Goal: Task Accomplishment & Management: Use online tool/utility

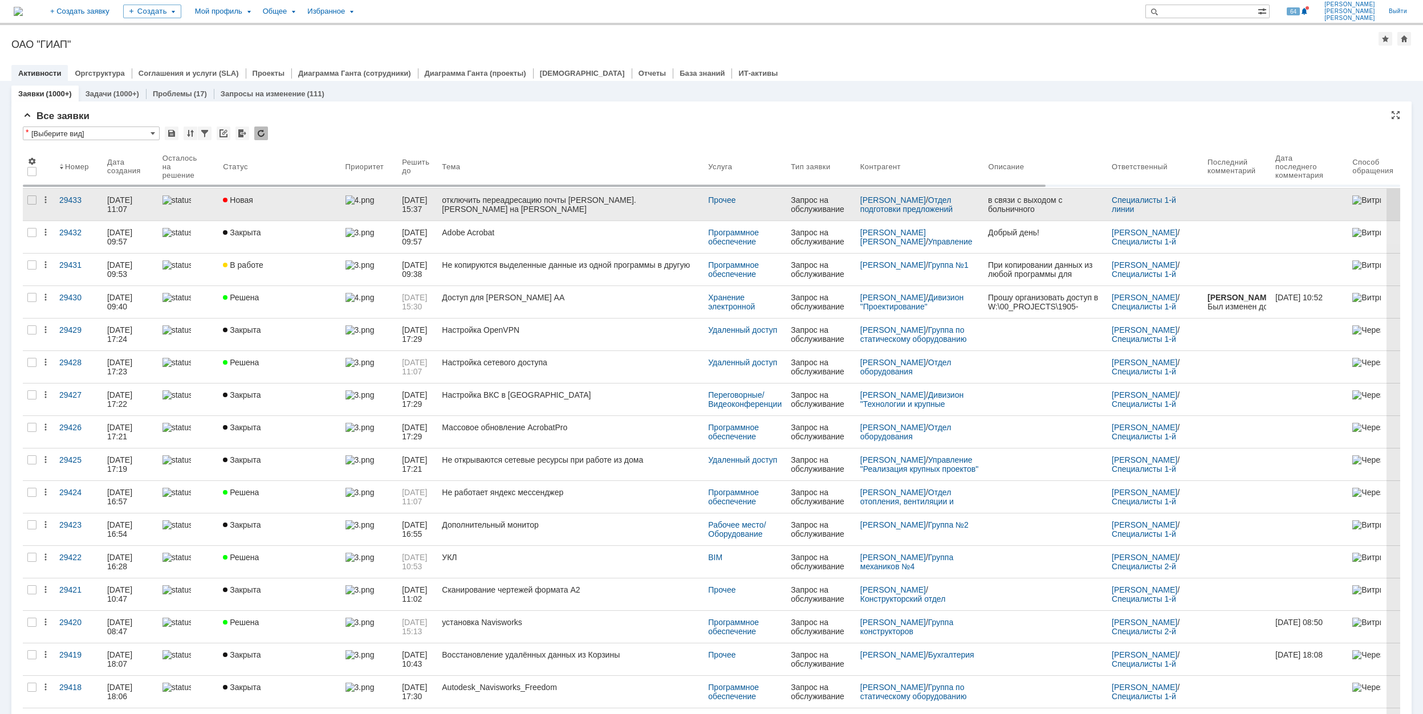
click at [324, 197] on div "Новая" at bounding box center [279, 200] width 113 height 9
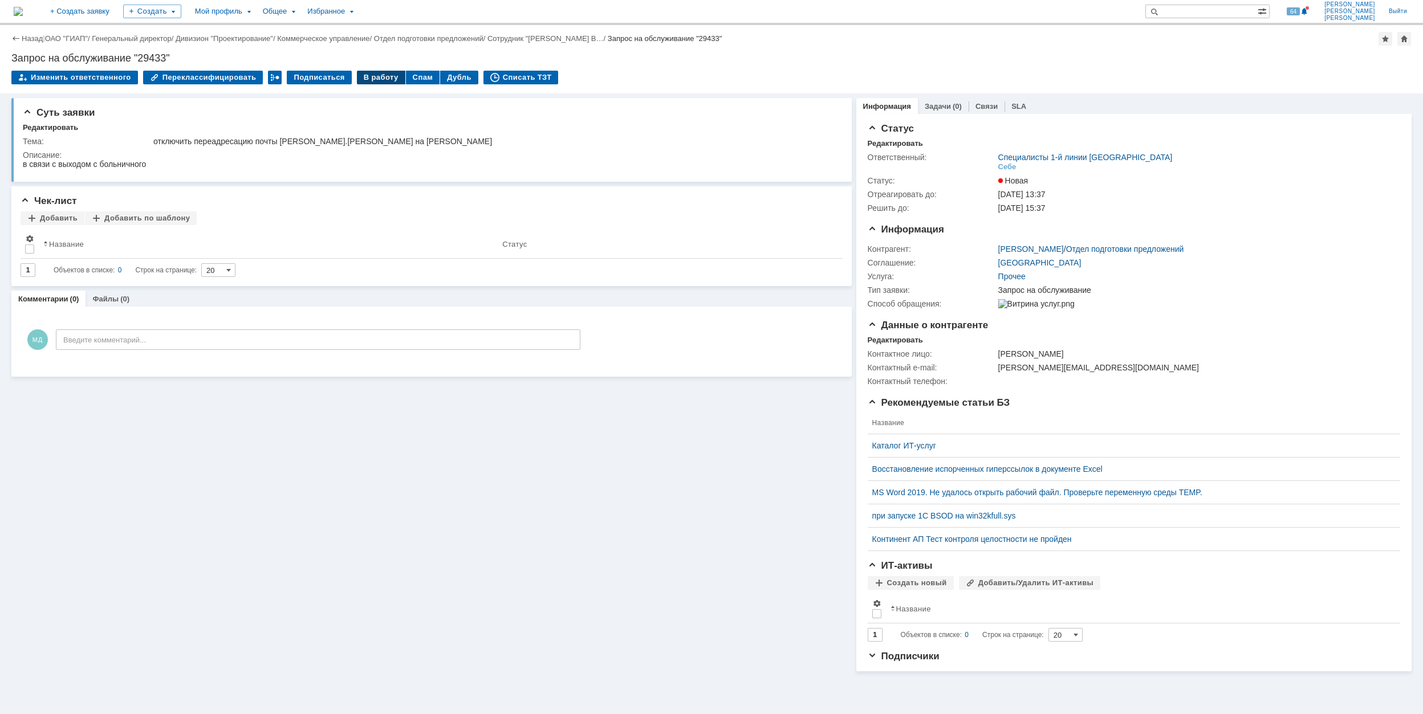
click at [374, 74] on div "В работу" at bounding box center [381, 78] width 48 height 14
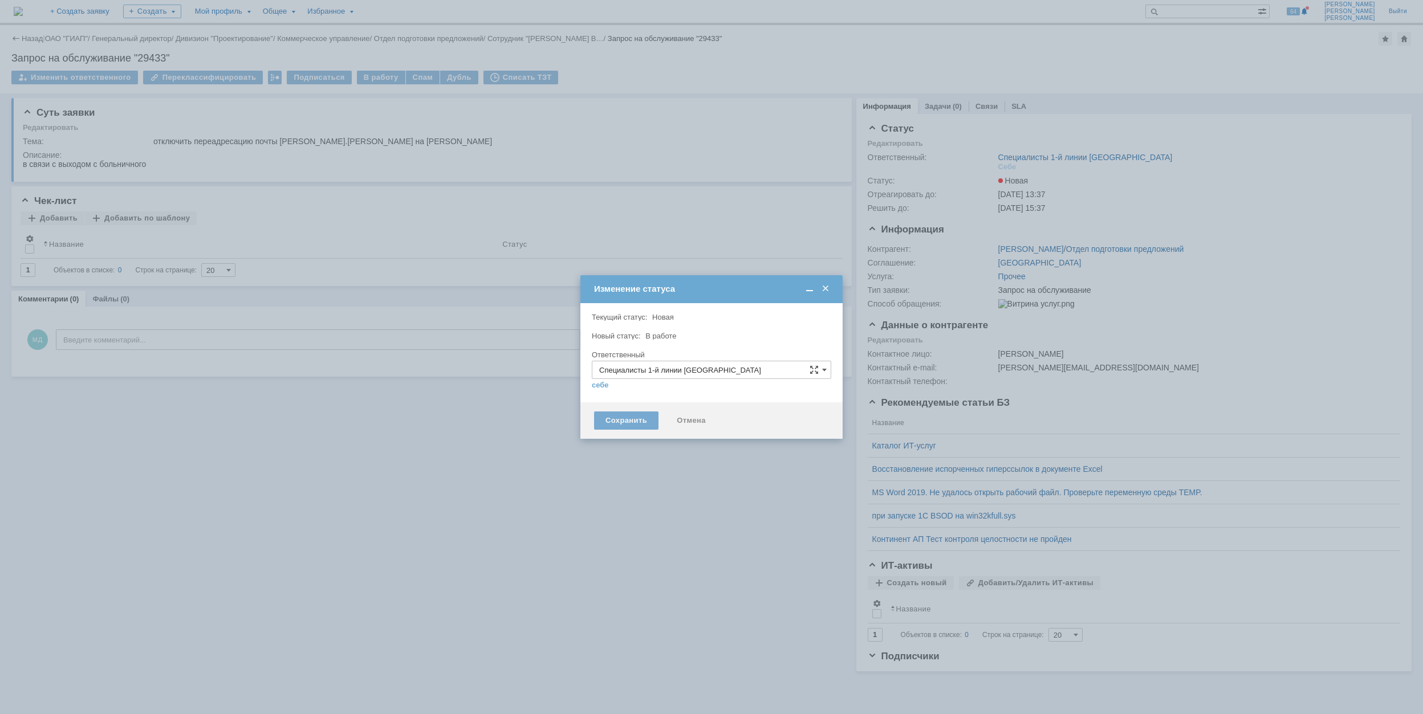
type input "[PERSON_NAME]"
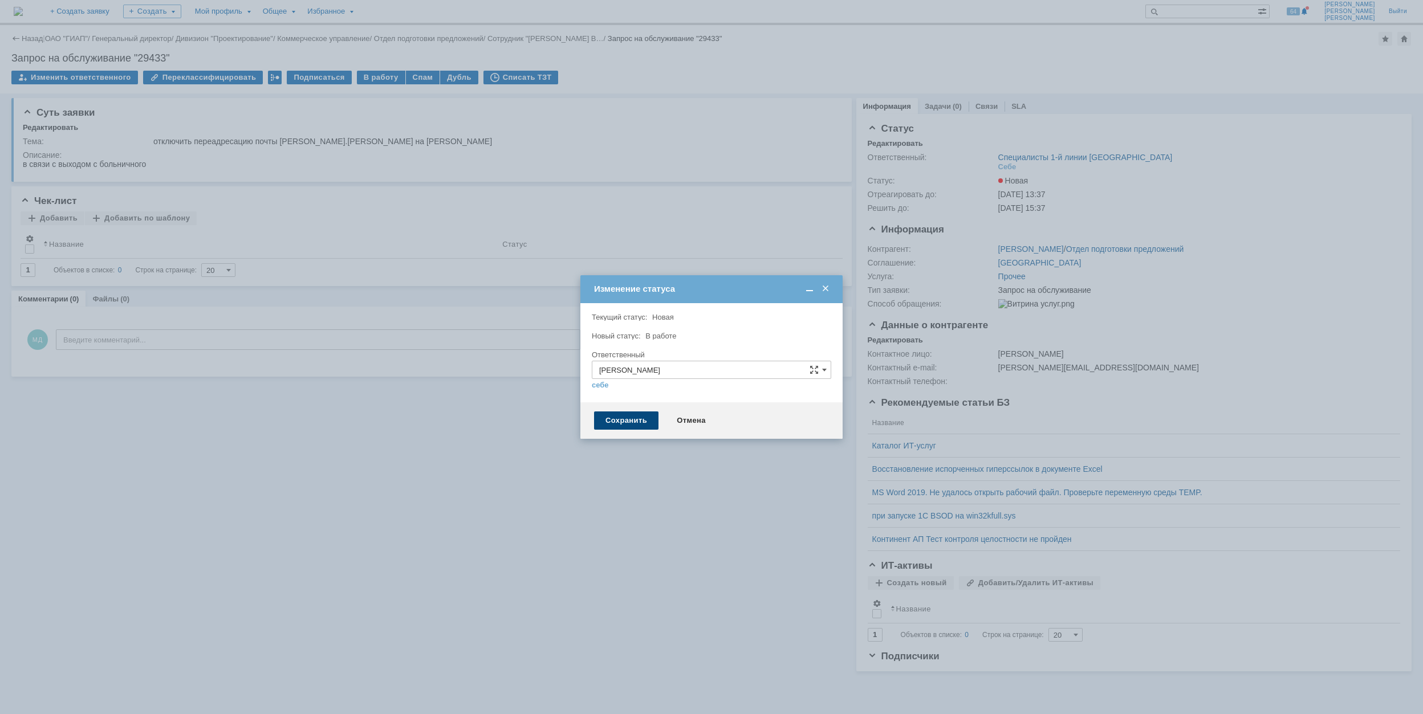
click at [623, 421] on div "Сохранить" at bounding box center [626, 421] width 64 height 18
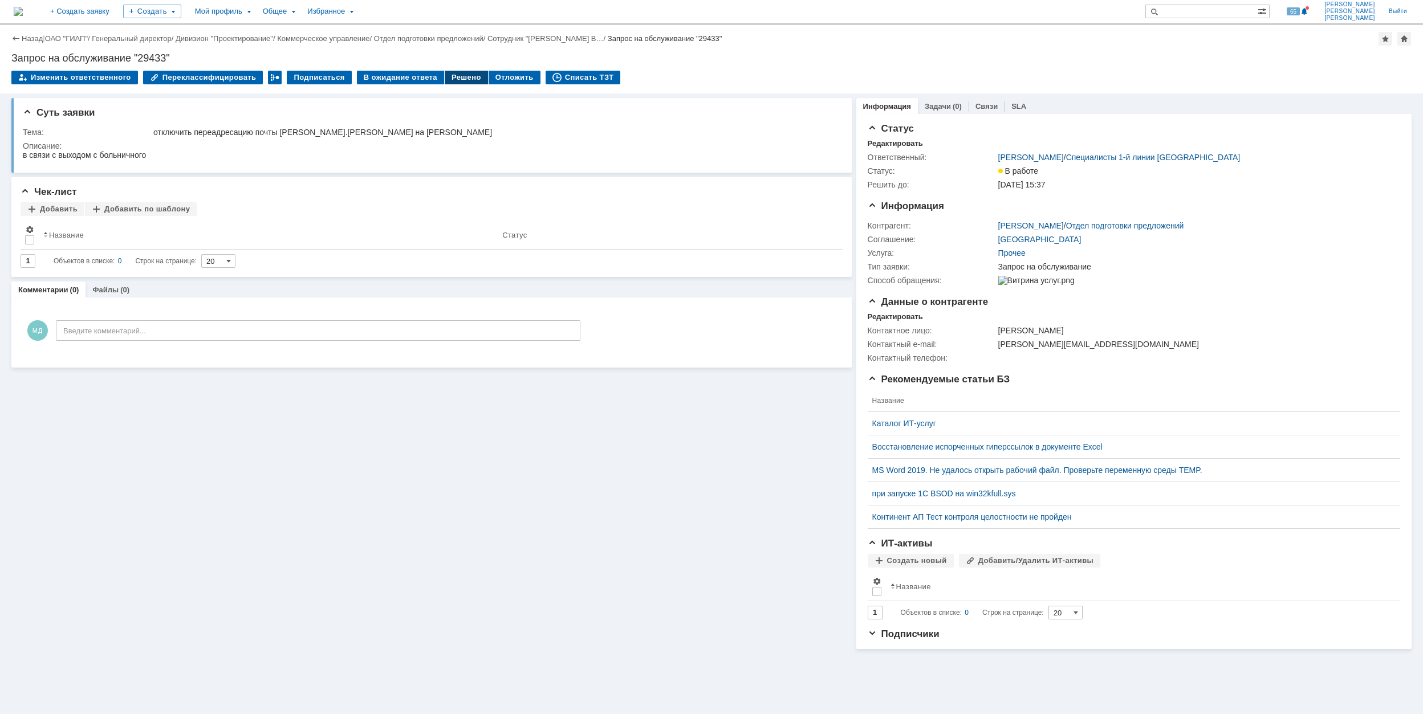
click at [448, 75] on div "Решено" at bounding box center [466, 78] width 43 height 14
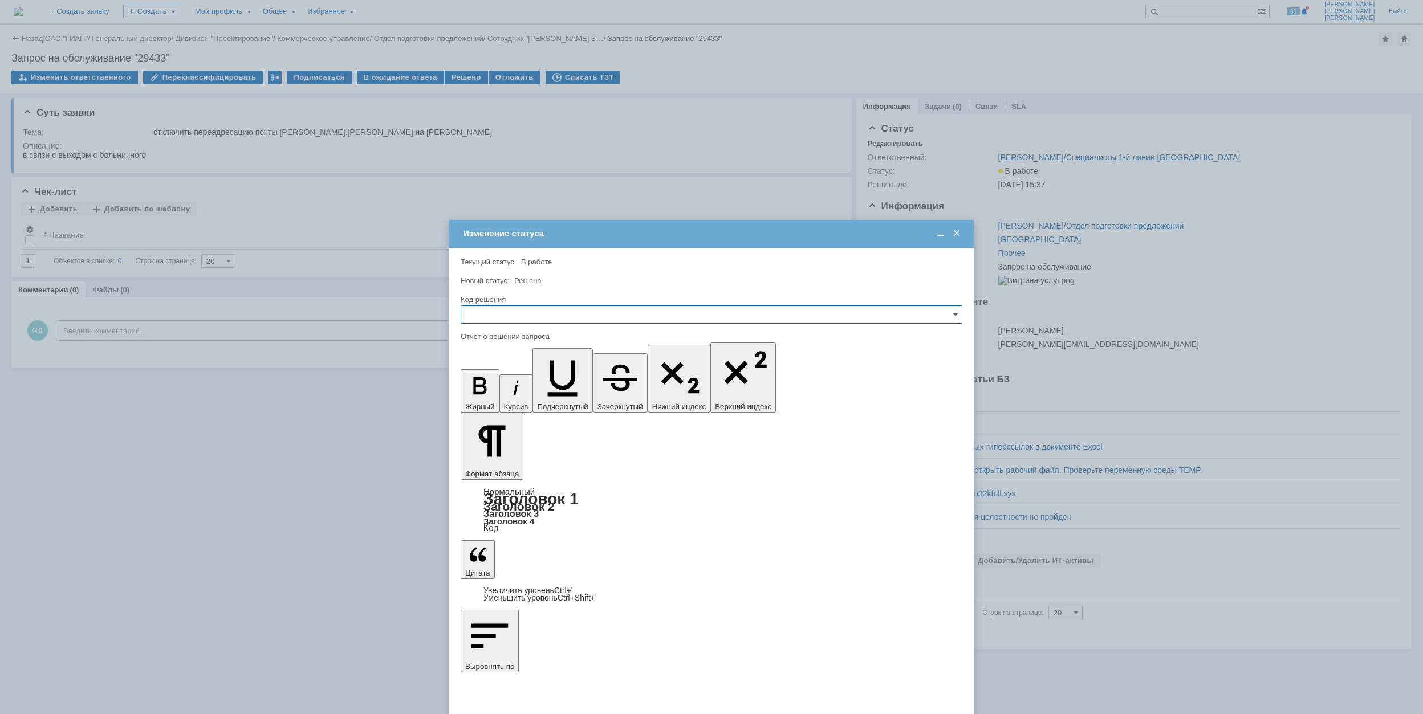
click at [643, 318] on input "text" at bounding box center [712, 315] width 502 height 18
drag, startPoint x: 570, startPoint y: 393, endPoint x: 67, endPoint y: 69, distance: 598.5
click at [570, 393] on span "Решено" at bounding box center [711, 392] width 487 height 9
type input "Решено"
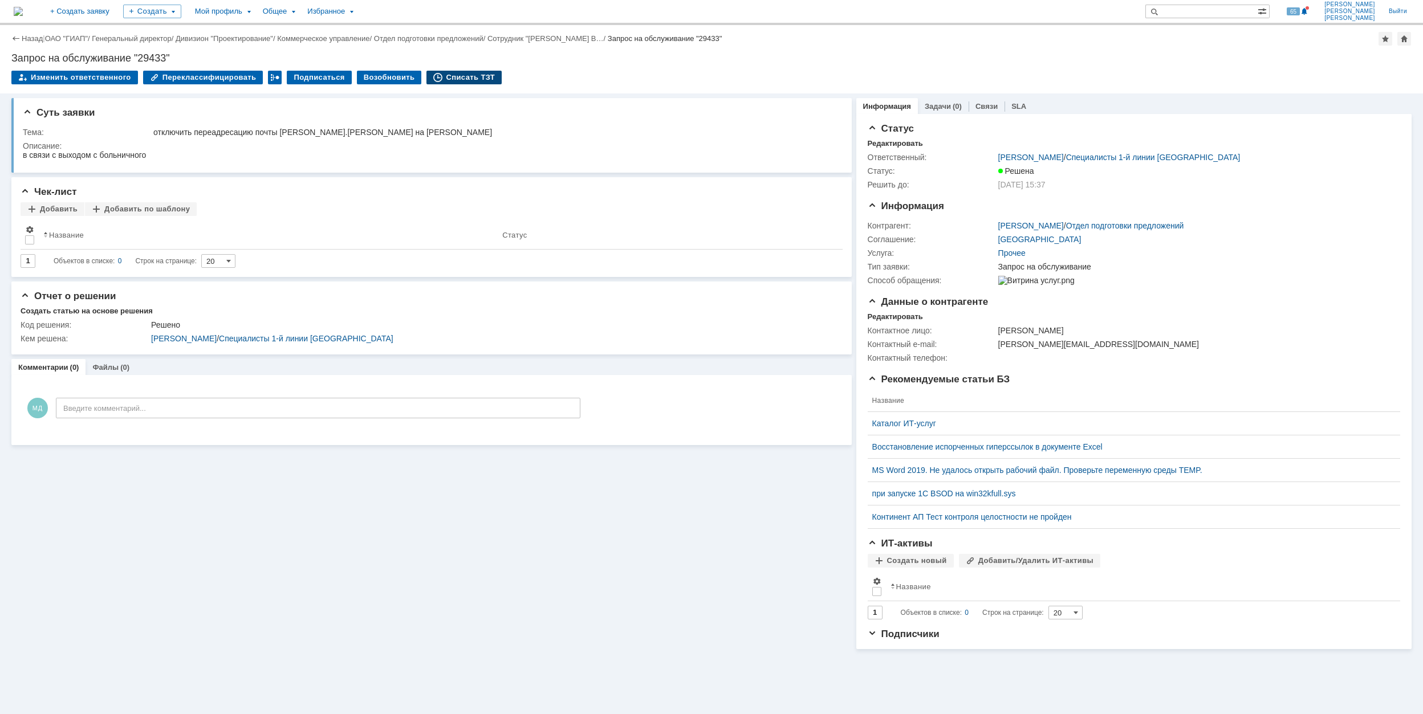
click at [453, 74] on div "Списать ТЗТ" at bounding box center [464, 78] width 75 height 14
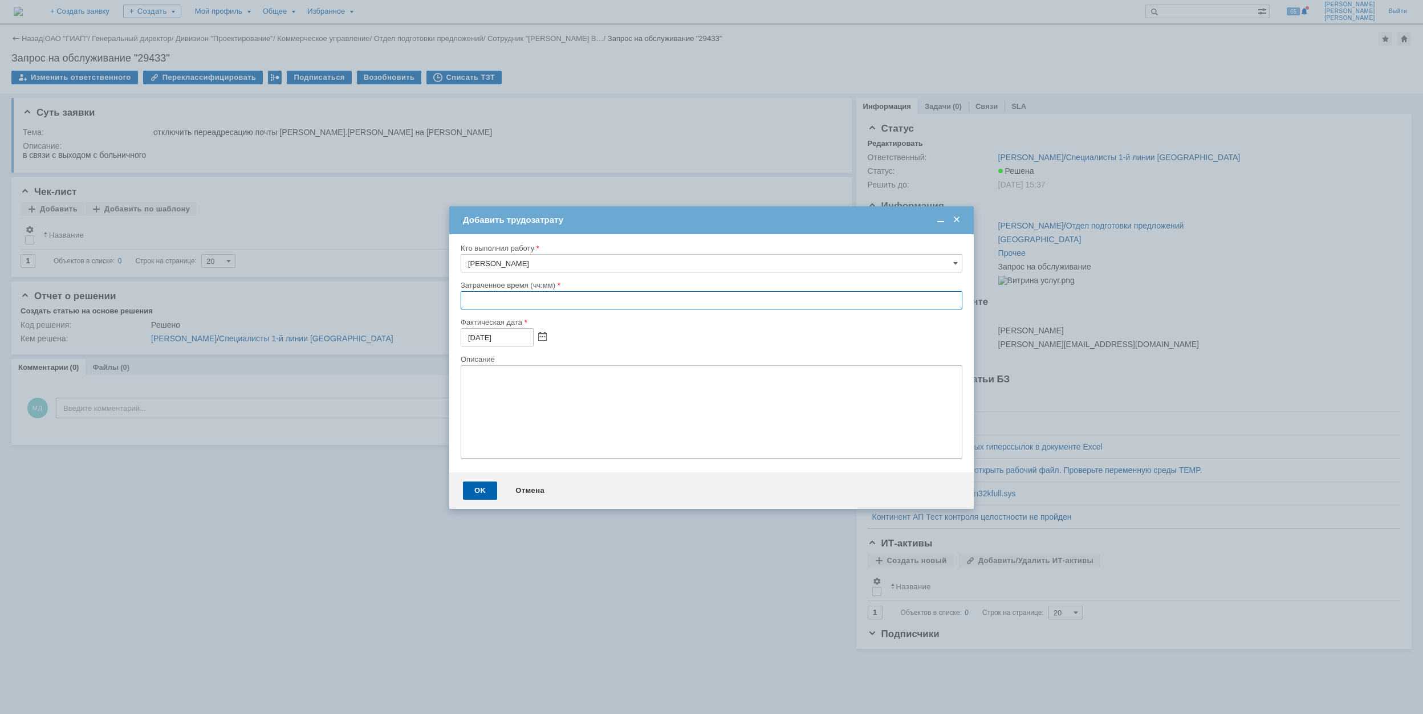
click at [465, 302] on input "text" at bounding box center [712, 300] width 502 height 18
type input "00:30"
click at [482, 486] on div "OK" at bounding box center [480, 491] width 34 height 18
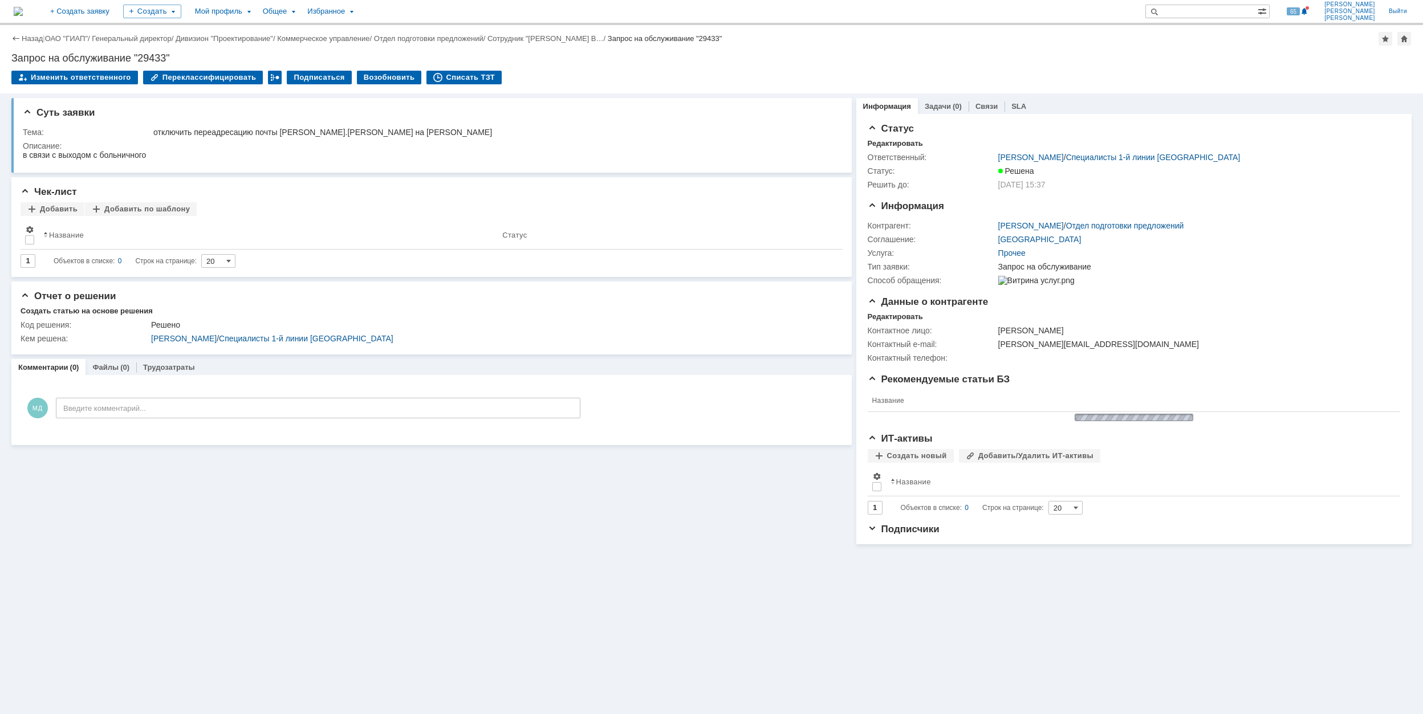
click at [75, 43] on div "Назад | ОАО "ГИАП" / Генеральный директор / Дивизион "Проектирование" / Коммерч…" at bounding box center [711, 39] width 1400 height 14
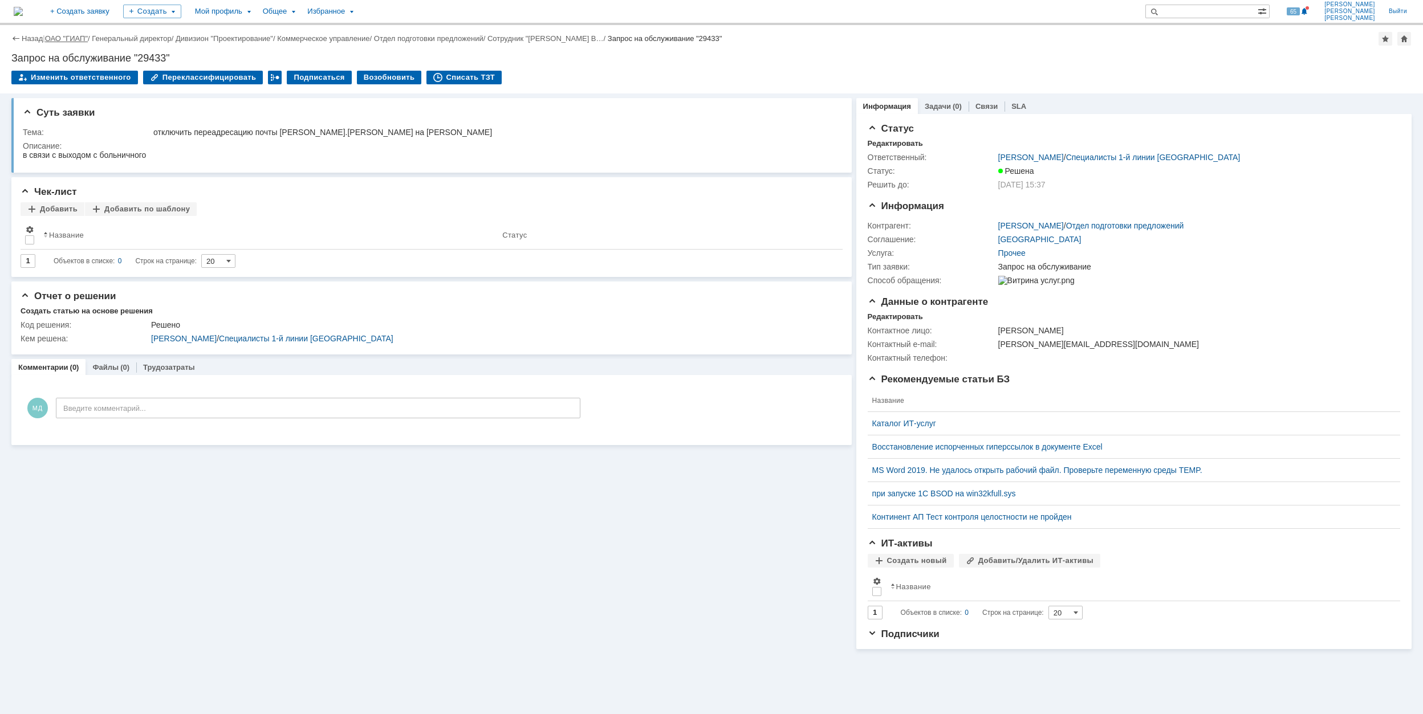
click at [75, 36] on link "ОАО "ГИАП"" at bounding box center [66, 38] width 43 height 9
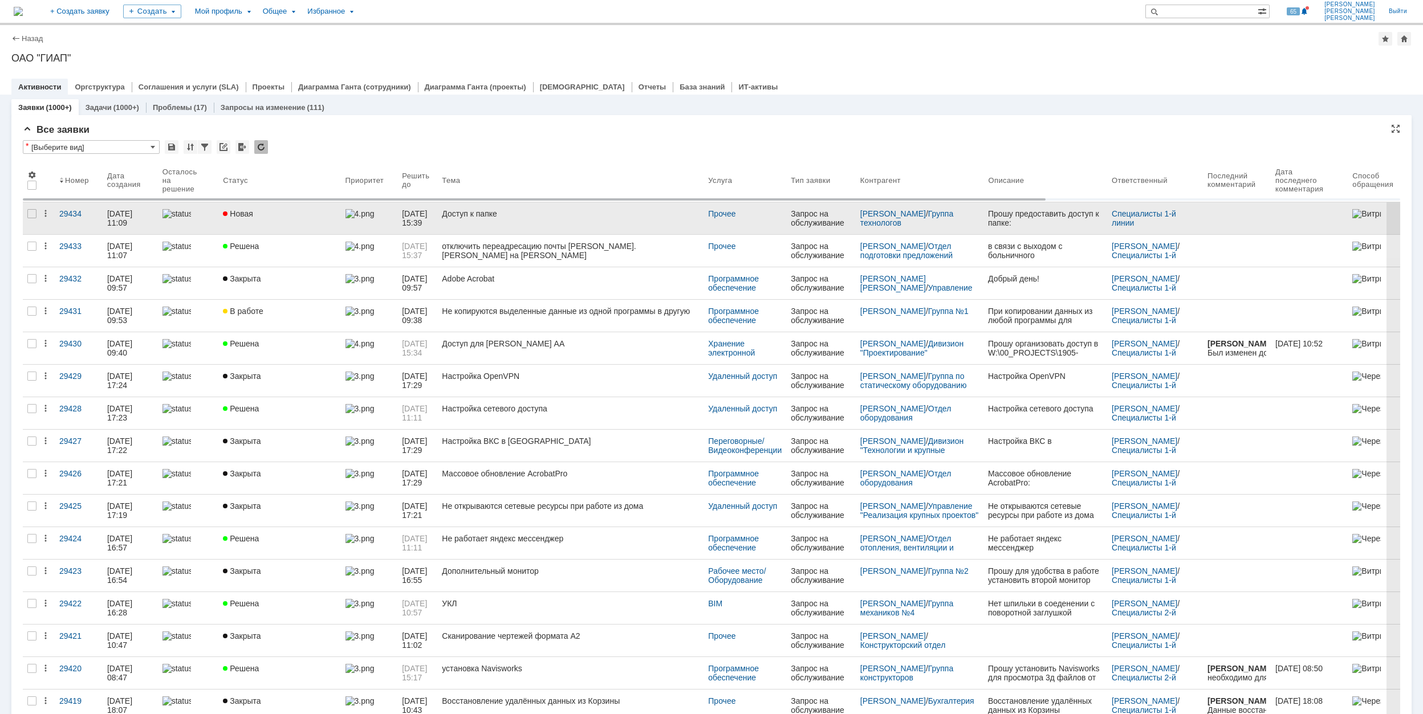
click at [287, 213] on div "Новая" at bounding box center [279, 213] width 113 height 9
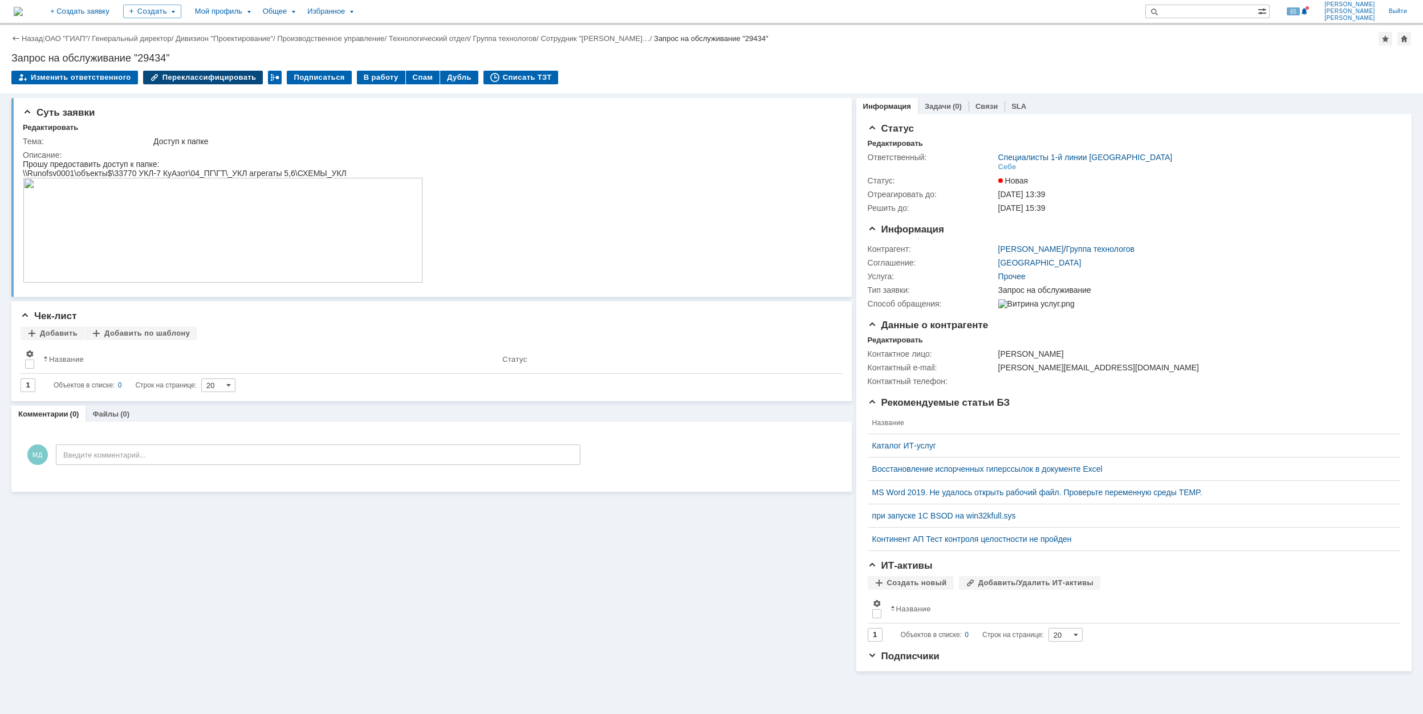
click at [165, 76] on div "Переклассифицировать" at bounding box center [203, 78] width 120 height 14
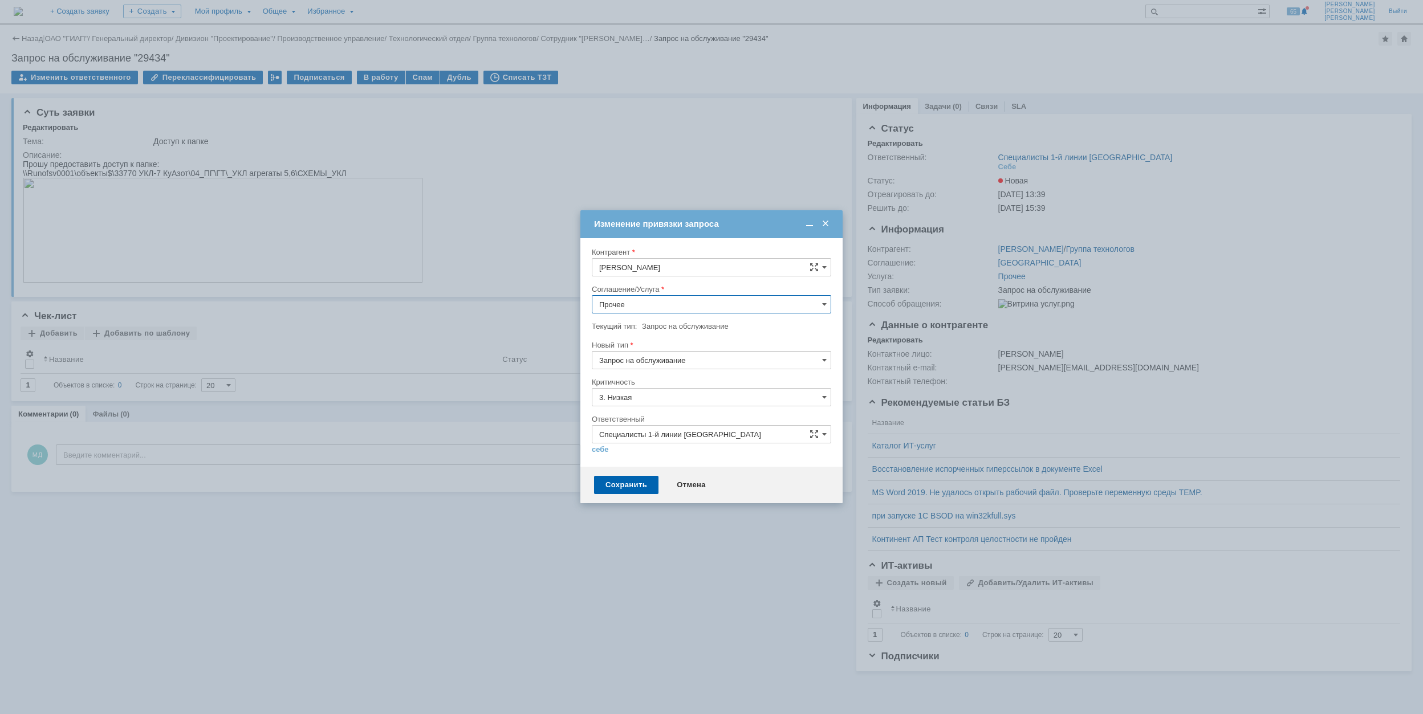
click at [828, 433] on input "Специалисты 1-й линии [GEOGRAPHIC_DATA]" at bounding box center [711, 434] width 239 height 18
click at [742, 511] on span "Специалисты 1-й линии [GEOGRAPHIC_DATA]" at bounding box center [711, 506] width 225 height 9
type input "Специалисты 1-й линии [GEOGRAPHIC_DATA]"
click at [649, 488] on div "Сохранить" at bounding box center [626, 485] width 64 height 18
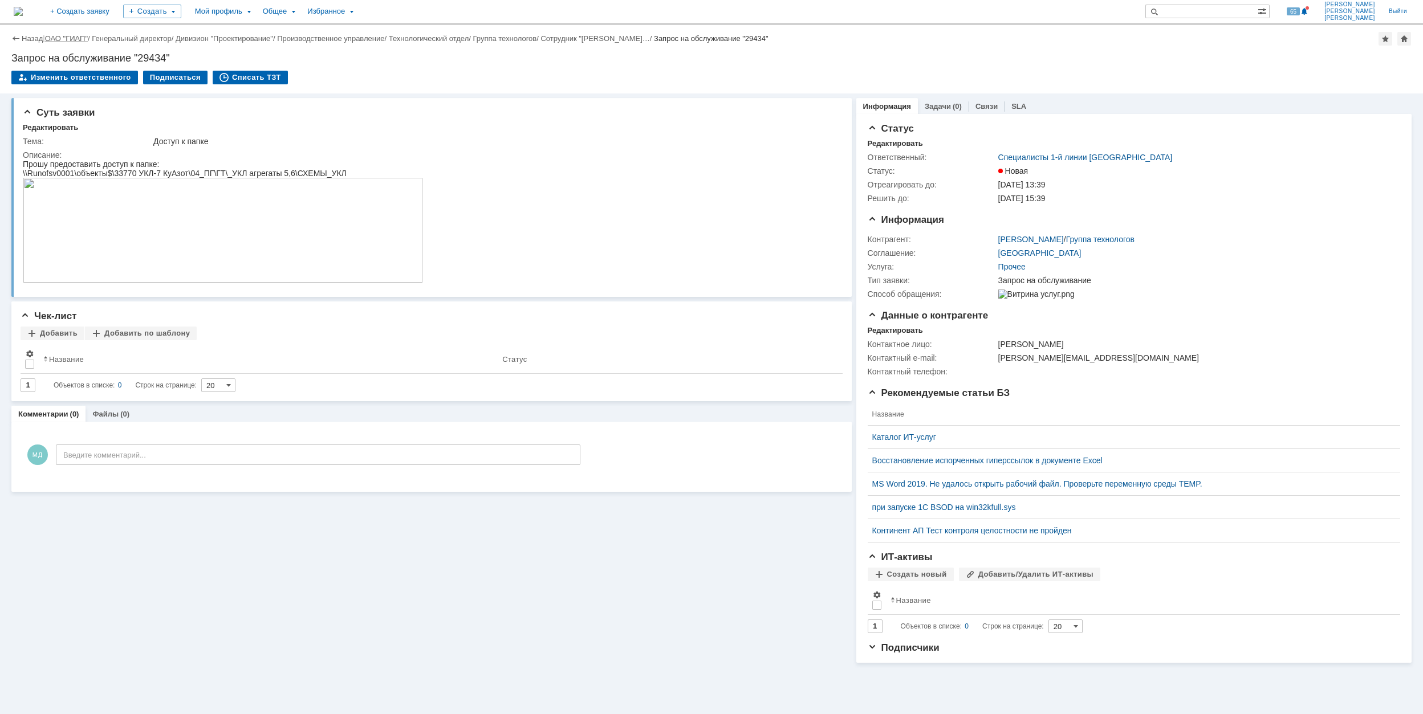
click at [74, 35] on link "ОАО "ГИАП"" at bounding box center [66, 38] width 43 height 9
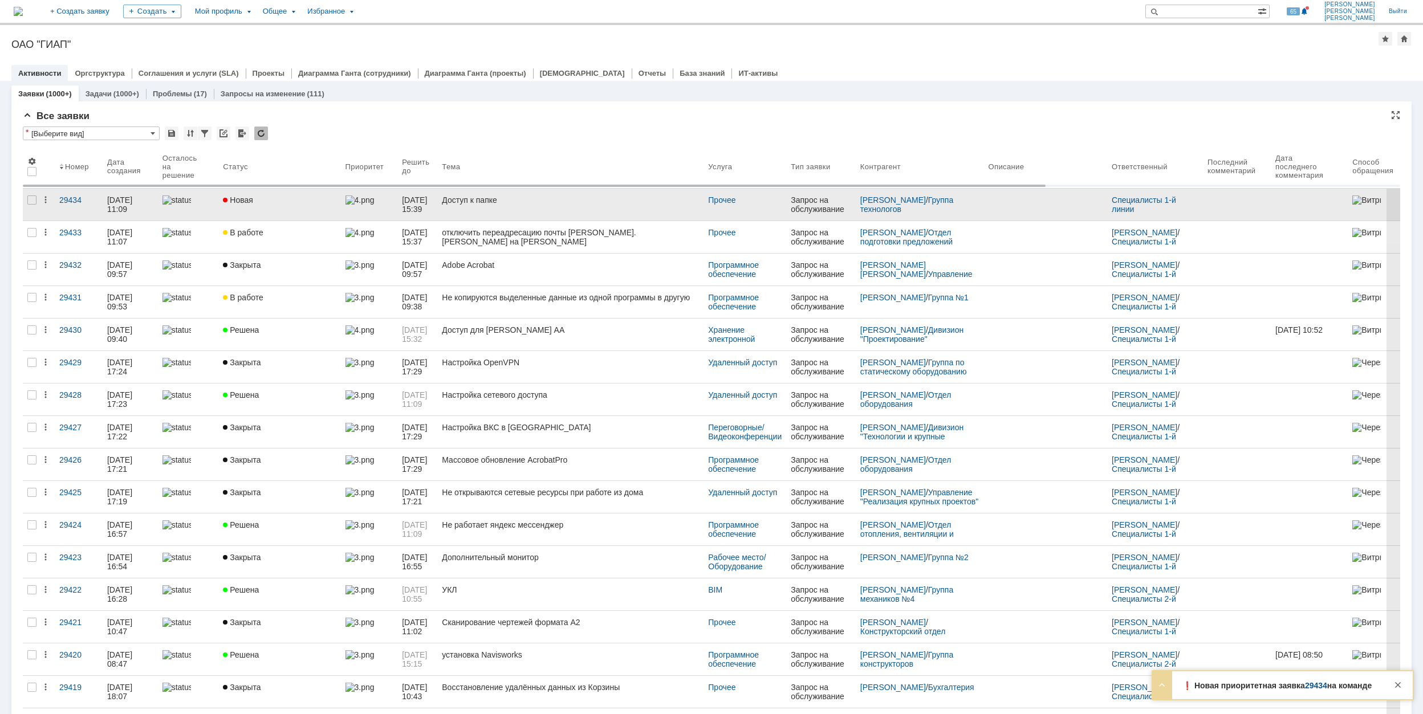
click at [297, 209] on link "Новая" at bounding box center [279, 205] width 122 height 32
